Goal: Complete application form: Complete application form

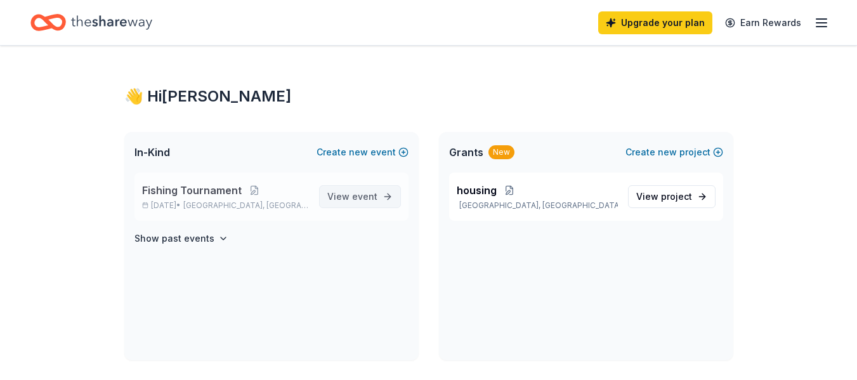
click at [377, 197] on span "event" at bounding box center [364, 196] width 25 height 11
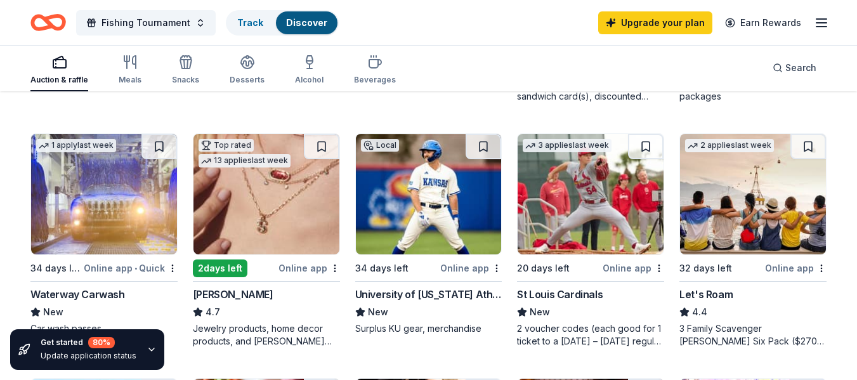
scroll to position [592, 0]
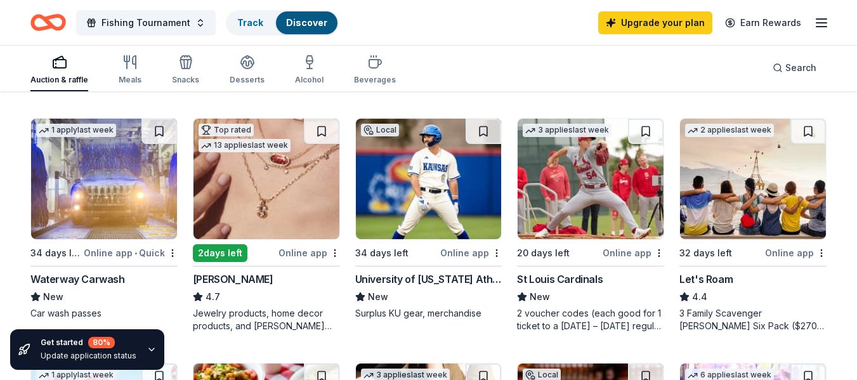
click at [769, 238] on img at bounding box center [753, 179] width 146 height 120
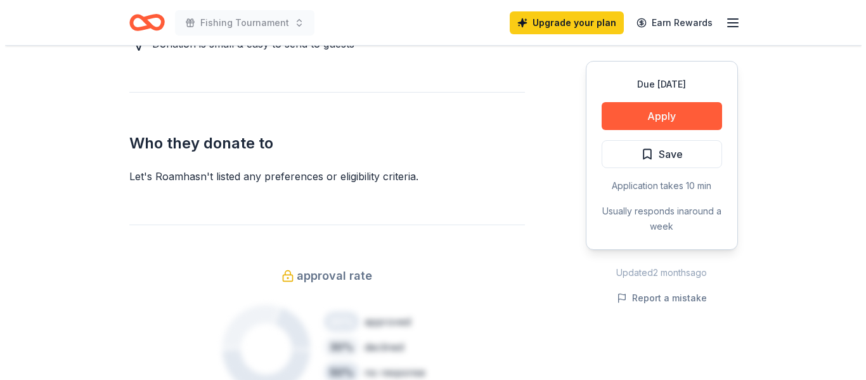
scroll to position [669, 0]
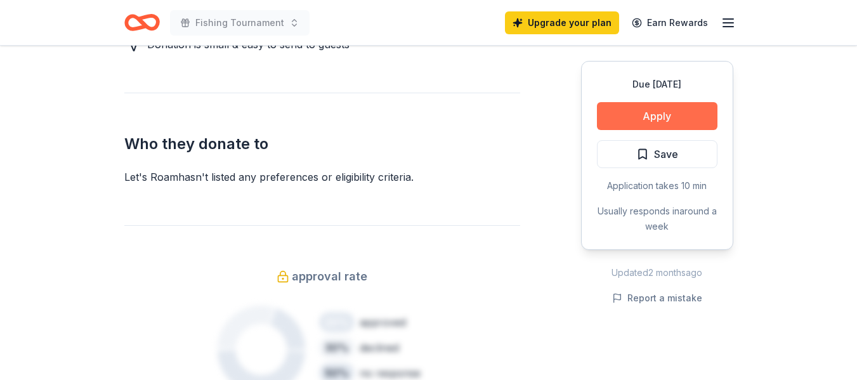
click at [667, 108] on button "Apply" at bounding box center [657, 116] width 120 height 28
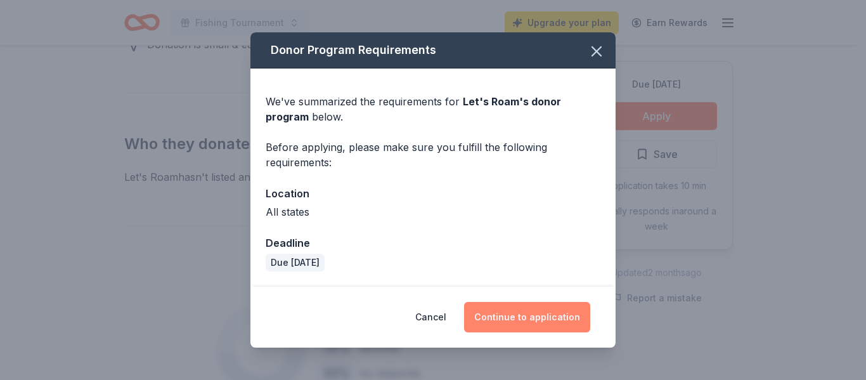
click at [549, 314] on button "Continue to application" at bounding box center [527, 317] width 126 height 30
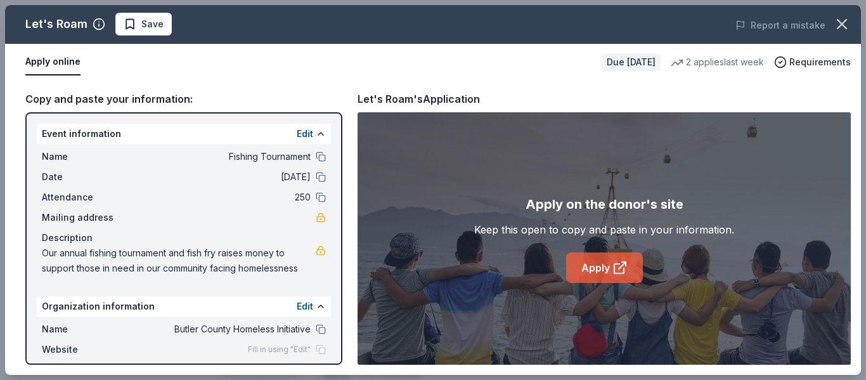
click at [600, 265] on link "Apply" at bounding box center [604, 267] width 77 height 30
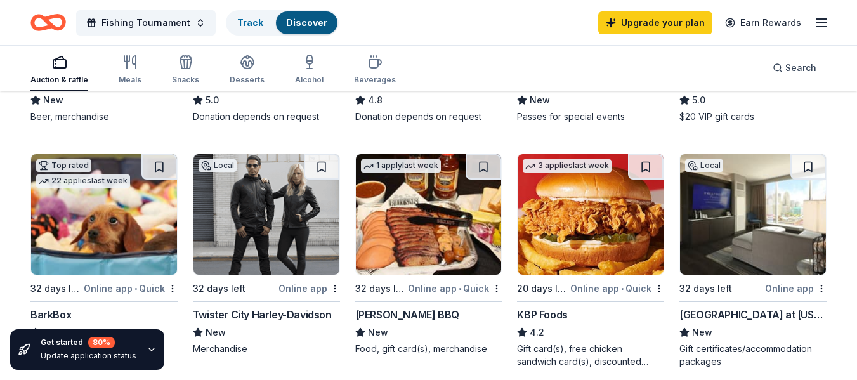
scroll to position [311, 0]
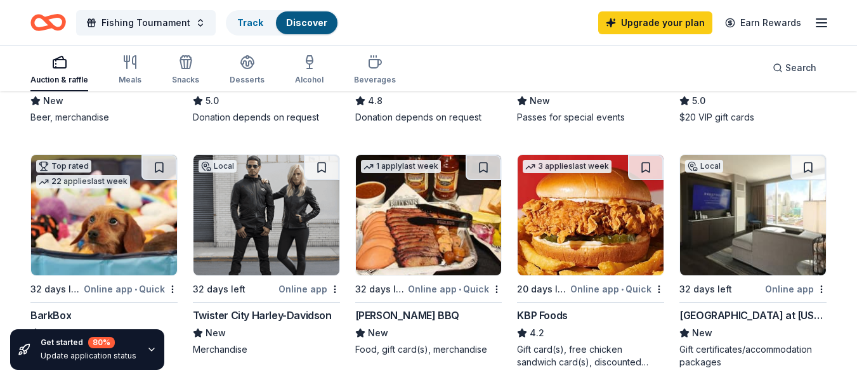
click at [422, 216] on img at bounding box center [429, 215] width 146 height 120
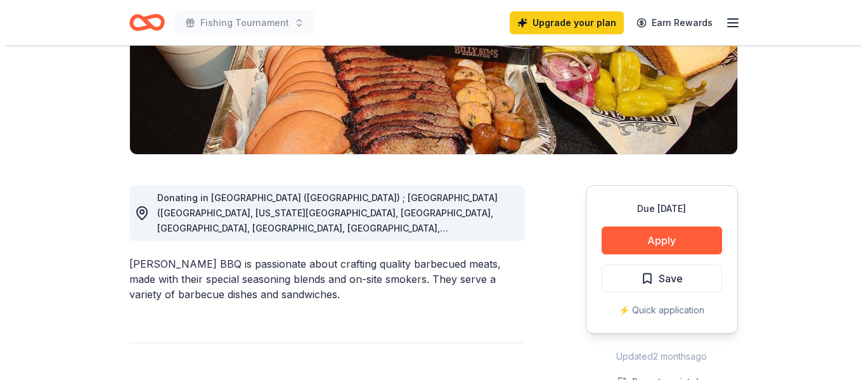
scroll to position [239, 0]
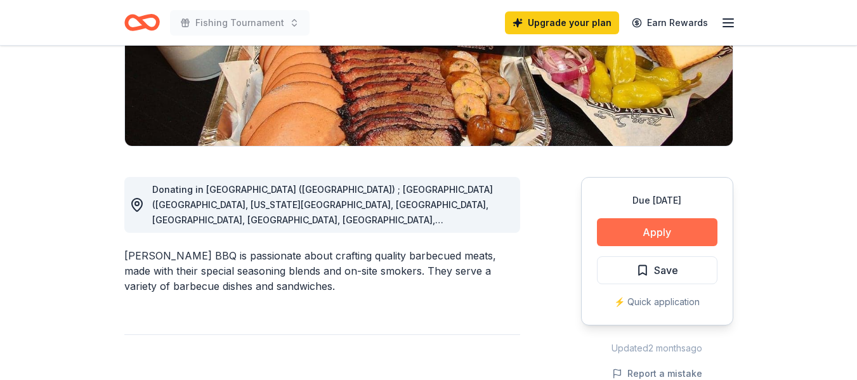
click at [675, 231] on button "Apply" at bounding box center [657, 232] width 120 height 28
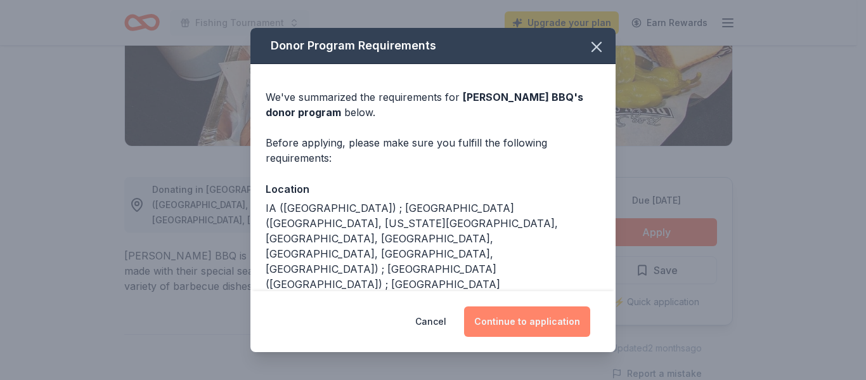
click at [523, 318] on button "Continue to application" at bounding box center [527, 321] width 126 height 30
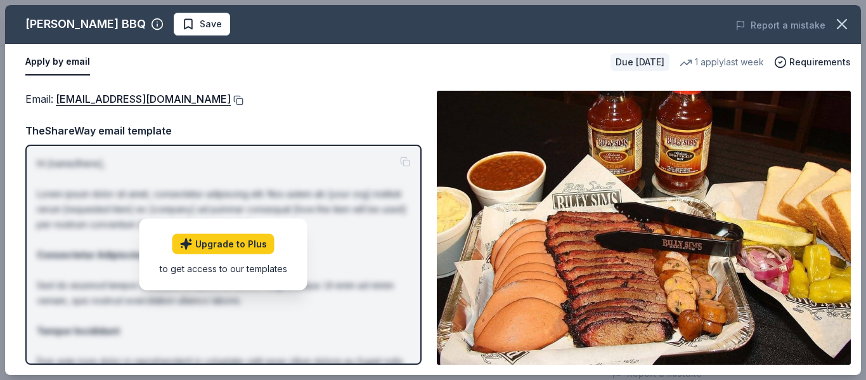
click at [231, 100] on button at bounding box center [237, 100] width 13 height 10
